Goal: Task Accomplishment & Management: Complete application form

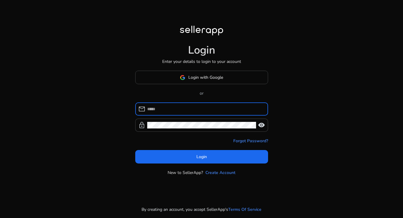
type input "**********"
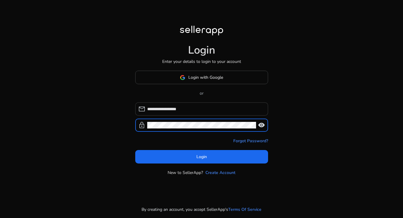
click at [181, 109] on input "**********" at bounding box center [205, 109] width 116 height 7
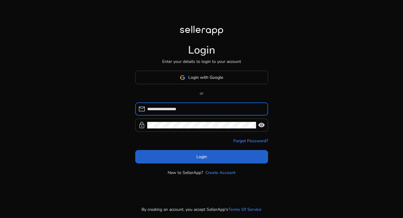
click at [166, 159] on span at bounding box center [201, 157] width 133 height 14
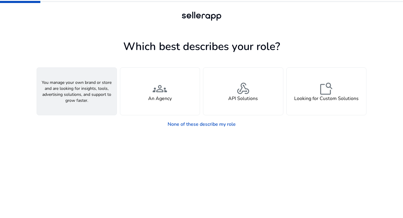
click at [73, 90] on span "person" at bounding box center [77, 89] width 14 height 14
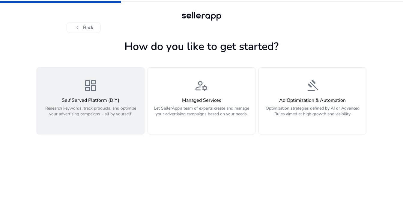
click at [79, 110] on p "Research keywords, track products, and optimize your advertising campaigns – al…" at bounding box center [90, 115] width 100 height 18
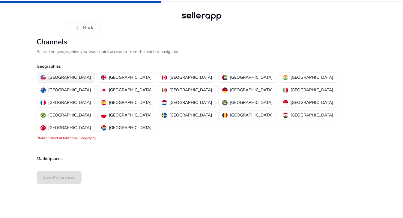
click at [51, 75] on p "[GEOGRAPHIC_DATA]" at bounding box center [69, 77] width 43 height 6
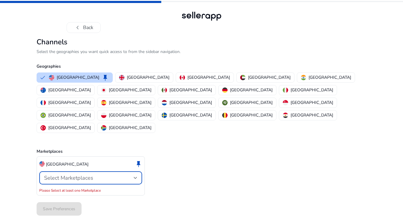
click at [68, 175] on span "Select Marketplaces" at bounding box center [68, 178] width 49 height 7
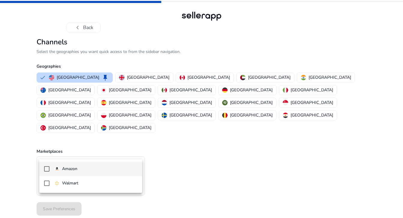
click at [59, 169] on img at bounding box center [56, 168] width 5 height 5
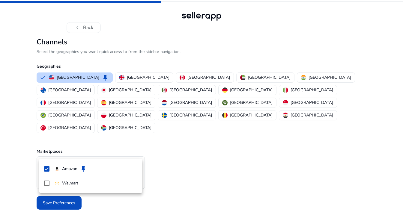
click at [13, 173] on div at bounding box center [201, 109] width 403 height 218
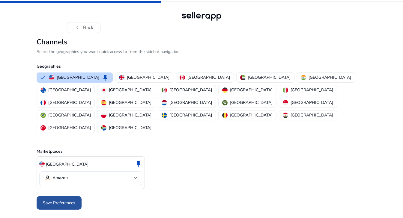
click at [56, 200] on span "Save Preferences" at bounding box center [59, 203] width 32 height 6
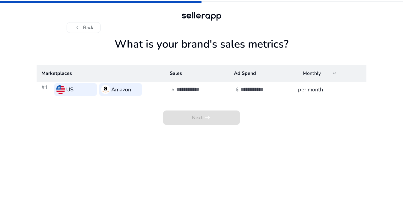
click at [193, 91] on input "number" at bounding box center [196, 89] width 40 height 7
click at [195, 91] on input "number" at bounding box center [196, 89] width 40 height 7
type input "*******"
click at [260, 87] on input "number" at bounding box center [260, 89] width 40 height 7
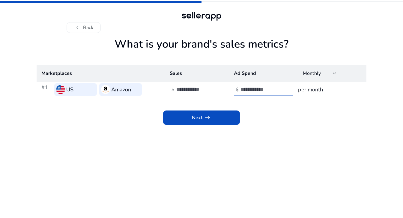
type input "*"
click at [315, 88] on h3 "per month" at bounding box center [330, 89] width 64 height 8
click at [219, 106] on div "Next arrow_right_alt" at bounding box center [202, 111] width 330 height 28
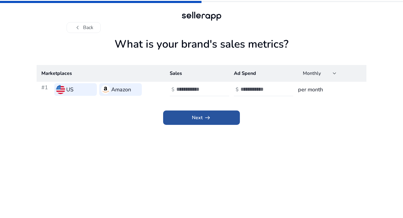
click at [217, 118] on span at bounding box center [201, 118] width 77 height 14
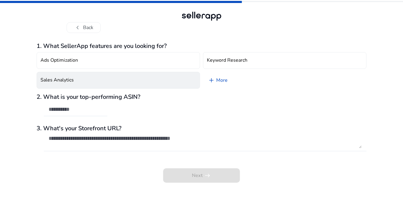
click at [68, 81] on h4 "Sales Analytics" at bounding box center [56, 80] width 33 height 6
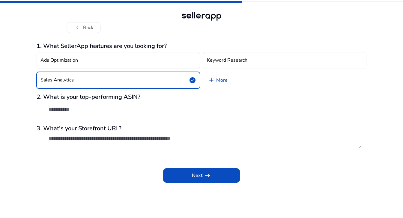
click at [222, 78] on link "add More" at bounding box center [217, 80] width 29 height 17
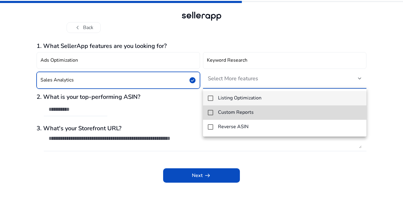
click at [210, 114] on mat-pseudo-checkbox at bounding box center [210, 112] width 5 height 5
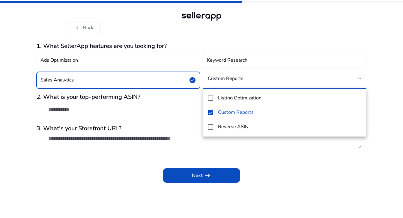
click at [178, 151] on div at bounding box center [201, 109] width 403 height 218
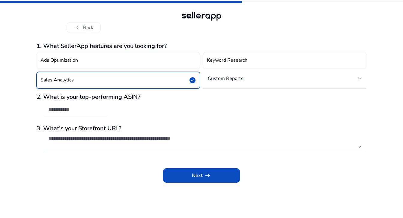
click at [65, 110] on input "text" at bounding box center [76, 109] width 54 height 7
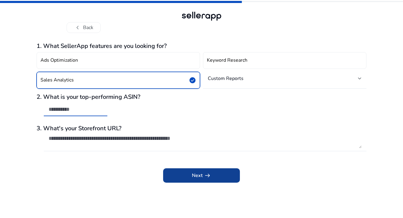
click at [199, 179] on span "Next arrow_right_alt" at bounding box center [201, 175] width 19 height 7
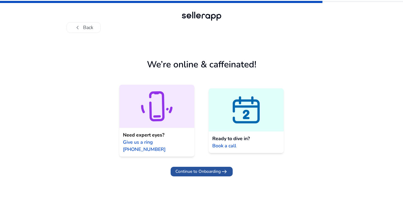
click at [195, 169] on span "Continue to Onboarding" at bounding box center [197, 172] width 45 height 6
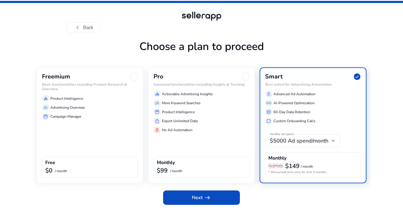
click at [68, 88] on h6 "Basic functionalities including Product Research & Overview" at bounding box center [90, 86] width 96 height 9
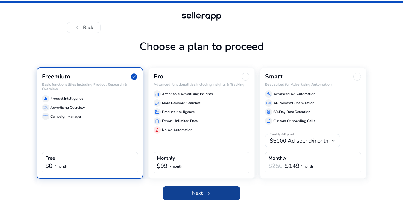
click at [192, 193] on span "Next arrow_right_alt" at bounding box center [201, 193] width 19 height 7
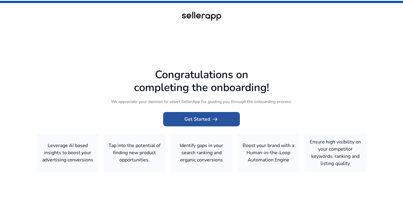
click at [202, 121] on span "Get Started arrow_right_alt" at bounding box center [201, 119] width 34 height 7
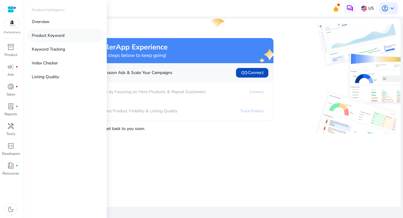
click at [50, 36] on p "Product Keyword" at bounding box center [48, 35] width 33 height 6
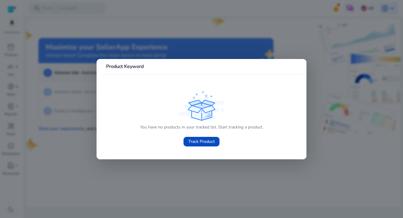
click at [74, 65] on div at bounding box center [201, 109] width 403 height 218
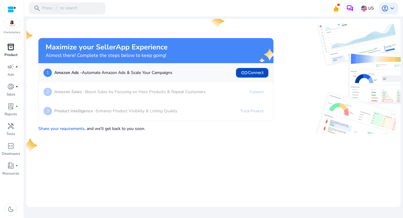
click at [11, 53] on p "Product" at bounding box center [10, 54] width 13 height 5
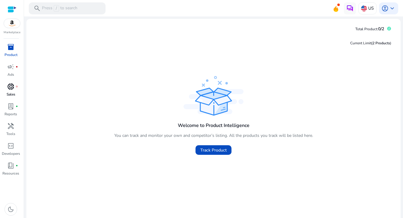
click at [13, 88] on span "donut_small" at bounding box center [10, 86] width 7 height 7
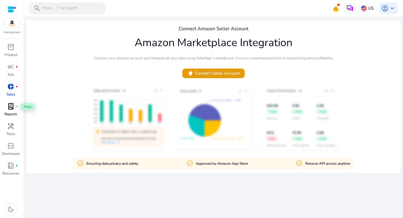
click at [9, 107] on span "lab_profile" at bounding box center [10, 106] width 7 height 7
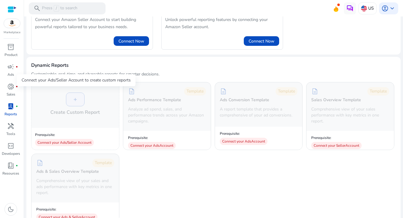
scroll to position [39, 0]
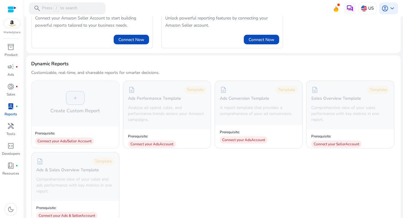
click at [10, 24] on img at bounding box center [12, 23] width 16 height 9
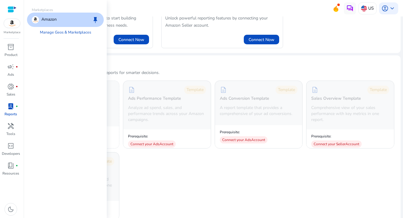
click at [10, 6] on div at bounding box center [11, 9] width 9 height 7
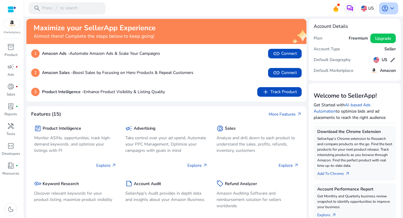
click at [386, 8] on span "account_circle" at bounding box center [384, 8] width 7 height 7
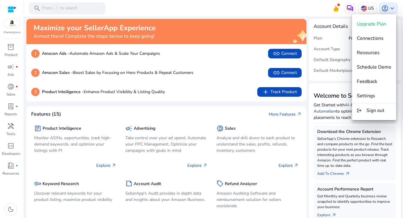
click at [386, 7] on div at bounding box center [201, 109] width 403 height 218
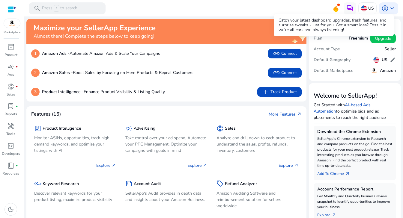
click at [333, 10] on icon at bounding box center [335, 9] width 5 height 6
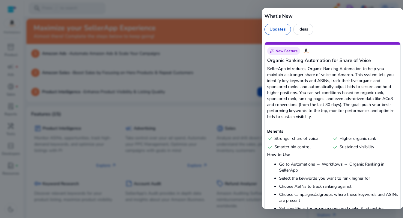
click at [213, 39] on div at bounding box center [201, 109] width 403 height 218
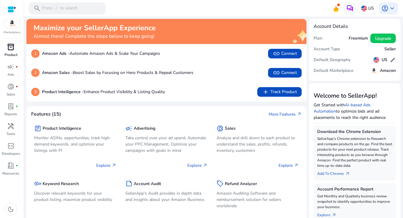
click at [9, 51] on div "inventory_2" at bounding box center [10, 47] width 17 height 10
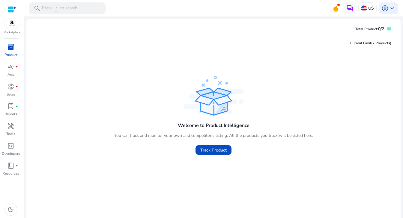
click at [9, 23] on img at bounding box center [12, 23] width 16 height 9
click at [13, 24] on img at bounding box center [12, 23] width 16 height 9
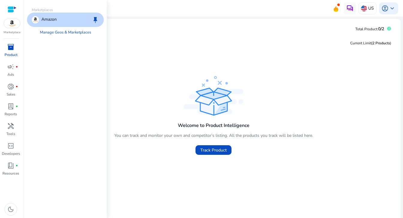
click at [55, 21] on p "Amazon" at bounding box center [48, 19] width 15 height 7
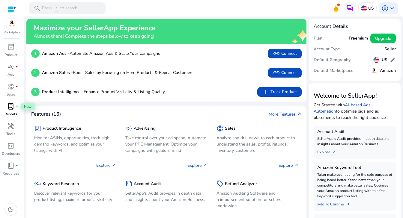
click at [9, 105] on span "lab_profile" at bounding box center [10, 106] width 7 height 7
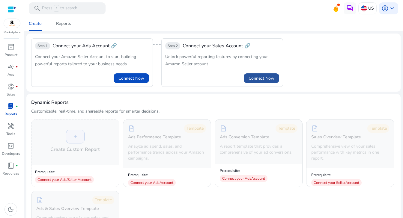
click at [262, 73] on span at bounding box center [261, 78] width 35 height 14
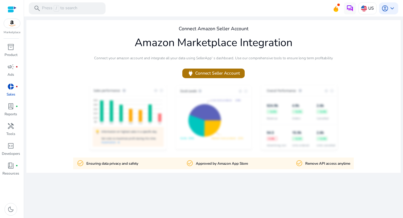
click at [212, 70] on span "power Connect Seller Account" at bounding box center [213, 73] width 53 height 7
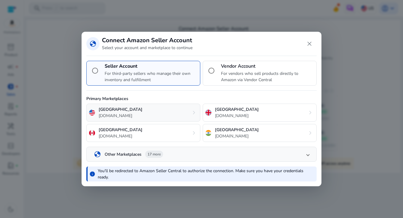
click at [121, 110] on p "[GEOGRAPHIC_DATA]" at bounding box center [121, 109] width 44 height 6
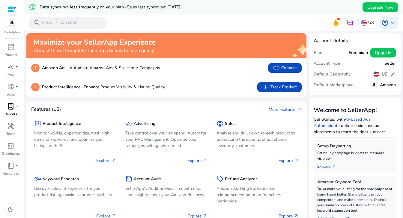
click at [10, 110] on span "lab_profile" at bounding box center [10, 106] width 7 height 7
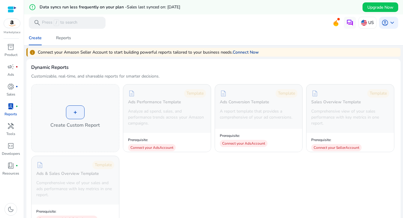
click at [244, 49] on link "Connect Now" at bounding box center [246, 52] width 26 height 6
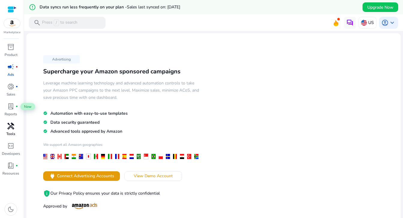
click at [11, 130] on span "handyman" at bounding box center [10, 126] width 7 height 7
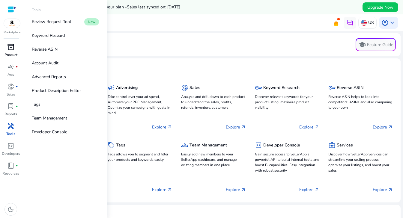
click at [12, 55] on p "Product" at bounding box center [10, 54] width 13 height 5
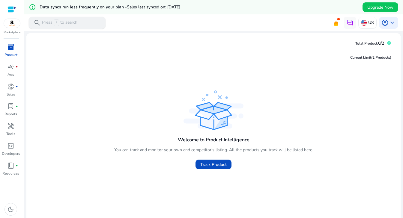
click at [71, 23] on p "Press / to search" at bounding box center [59, 22] width 35 height 7
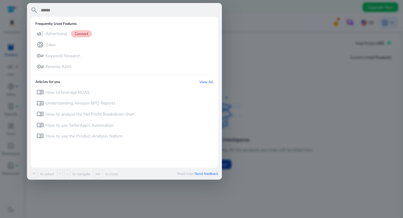
click at [52, 11] on input "text" at bounding box center [129, 10] width 178 height 7
click at [327, 69] on div at bounding box center [201, 109] width 403 height 218
